Goal: Task Accomplishment & Management: Use online tool/utility

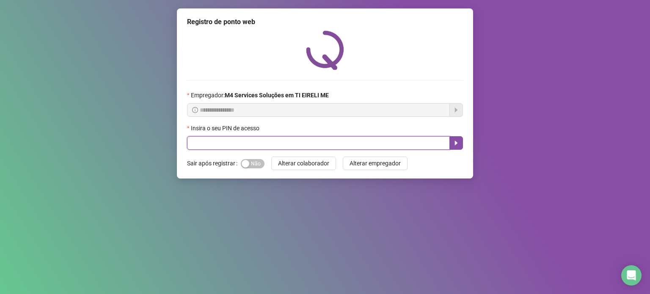
click at [327, 139] on input "text" at bounding box center [318, 143] width 263 height 14
type input "*****"
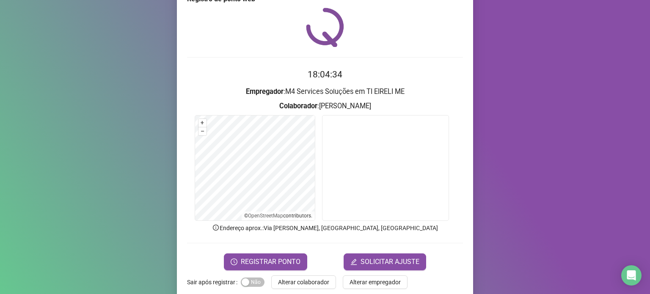
scroll to position [36, 0]
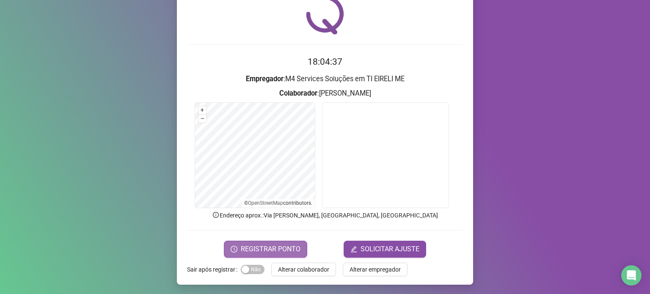
click at [247, 250] on span "REGISTRAR PONTO" at bounding box center [271, 249] width 60 height 10
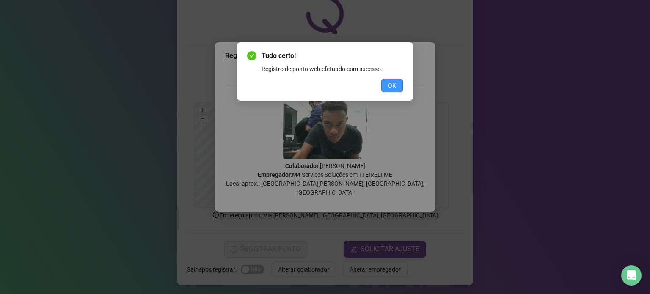
click at [386, 85] on button "OK" at bounding box center [392, 86] width 22 height 14
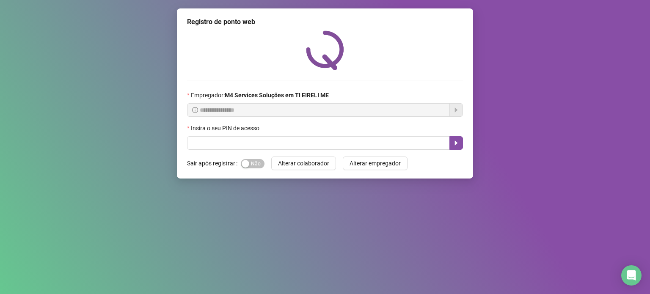
click at [286, 135] on div "Insira o seu PIN de acesso" at bounding box center [325, 130] width 276 height 13
click at [291, 141] on input "text" at bounding box center [318, 143] width 263 height 14
type input "*****"
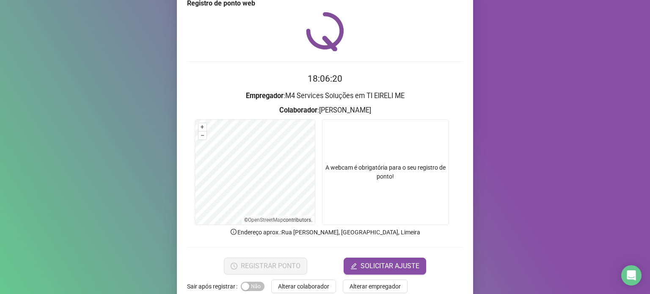
scroll to position [36, 0]
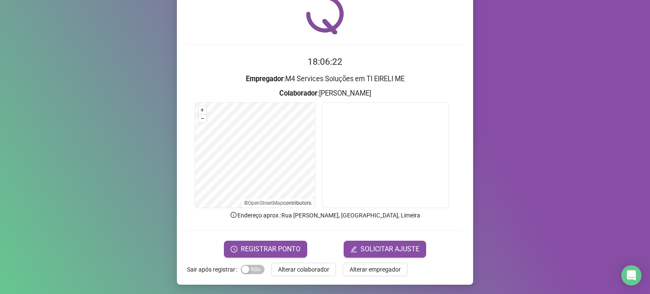
click at [239, 257] on button "REGISTRAR PONTO" at bounding box center [265, 249] width 83 height 17
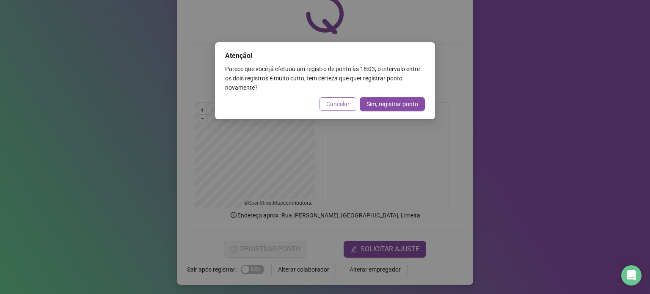
click at [339, 109] on button "Cancelar" at bounding box center [338, 104] width 37 height 14
